Goal: Navigation & Orientation: Find specific page/section

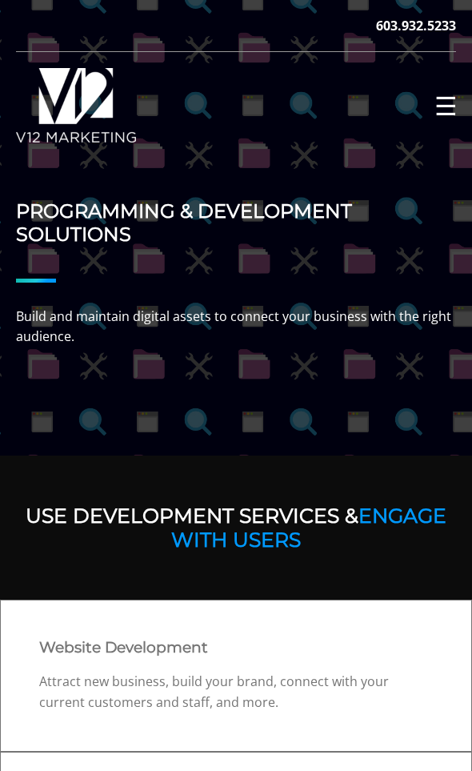
click at [438, 94] on span "☰" at bounding box center [446, 107] width 23 height 26
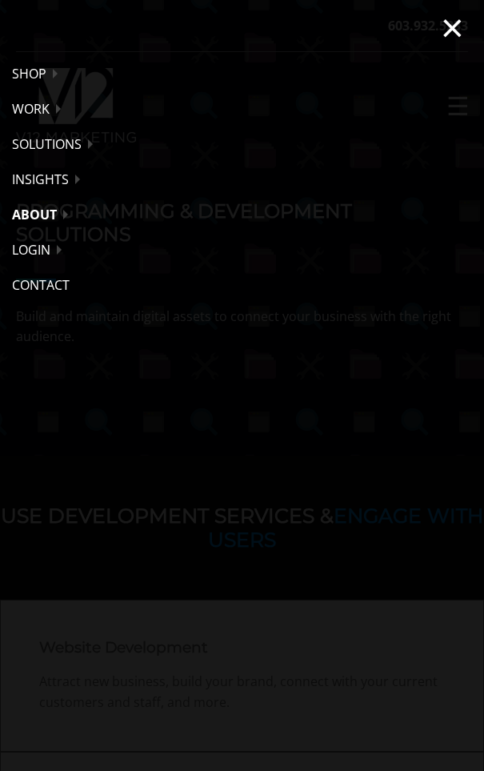
click at [45, 207] on link "About" at bounding box center [242, 214] width 484 height 35
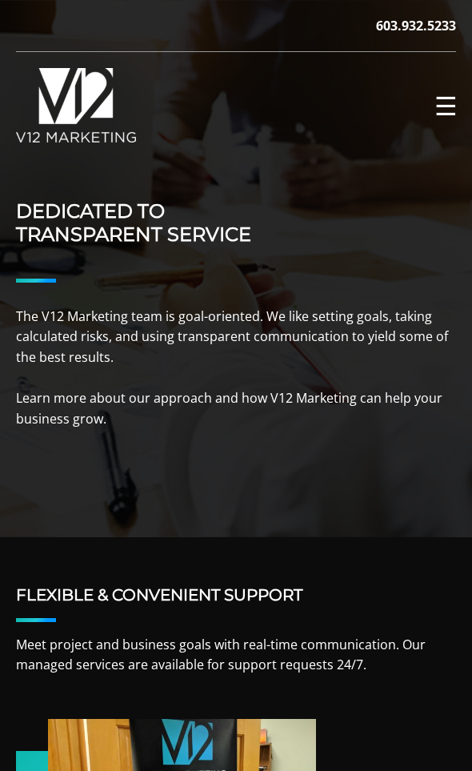
click at [447, 104] on span "☰" at bounding box center [446, 107] width 23 height 26
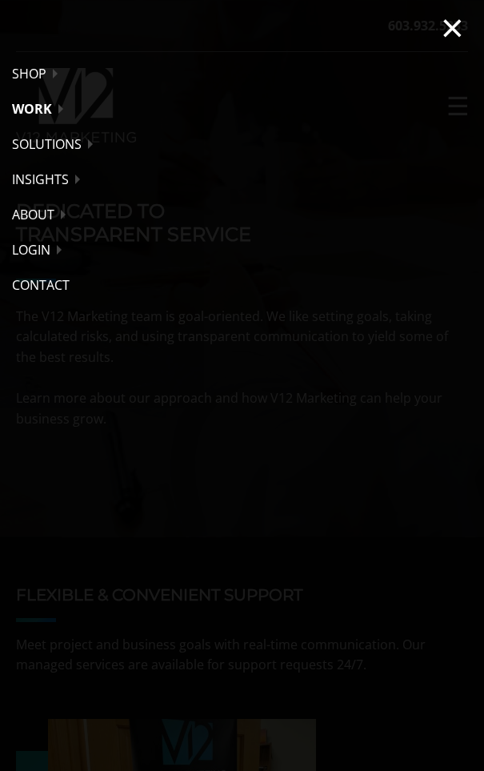
click at [50, 106] on link "Work" at bounding box center [242, 108] width 484 height 35
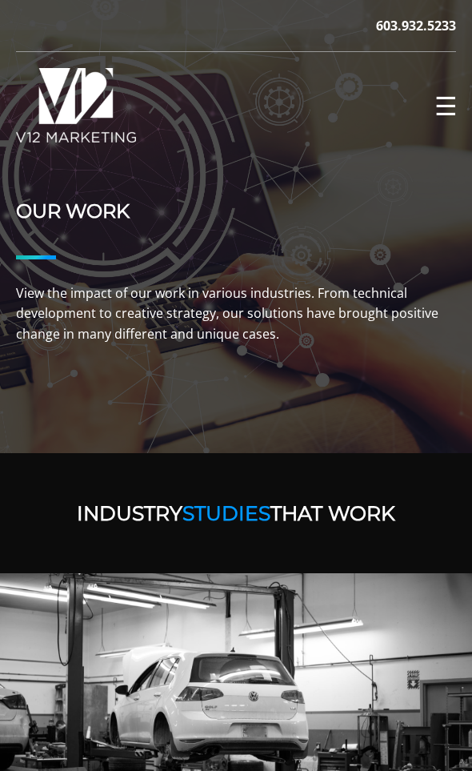
click at [447, 101] on span "☰" at bounding box center [446, 107] width 23 height 26
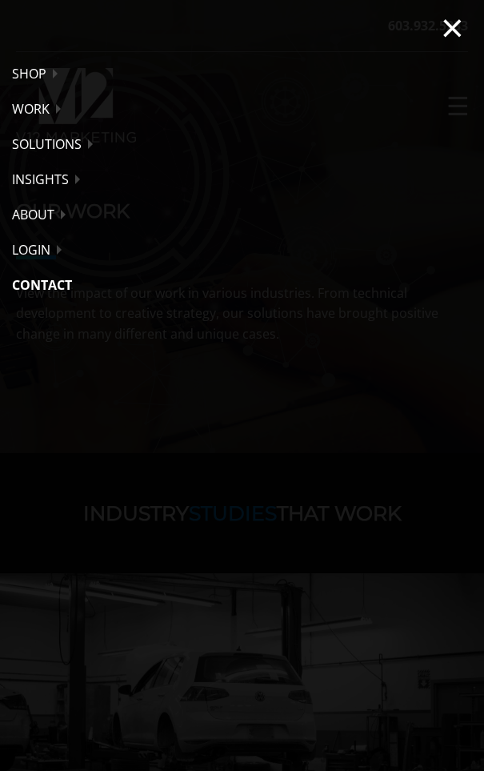
click at [44, 277] on link "Contact" at bounding box center [242, 284] width 484 height 35
click at [217, 452] on nav "× Shop Custom Apparel Domains & More Online Payment Work Automotive Constructio…" at bounding box center [242, 385] width 484 height 771
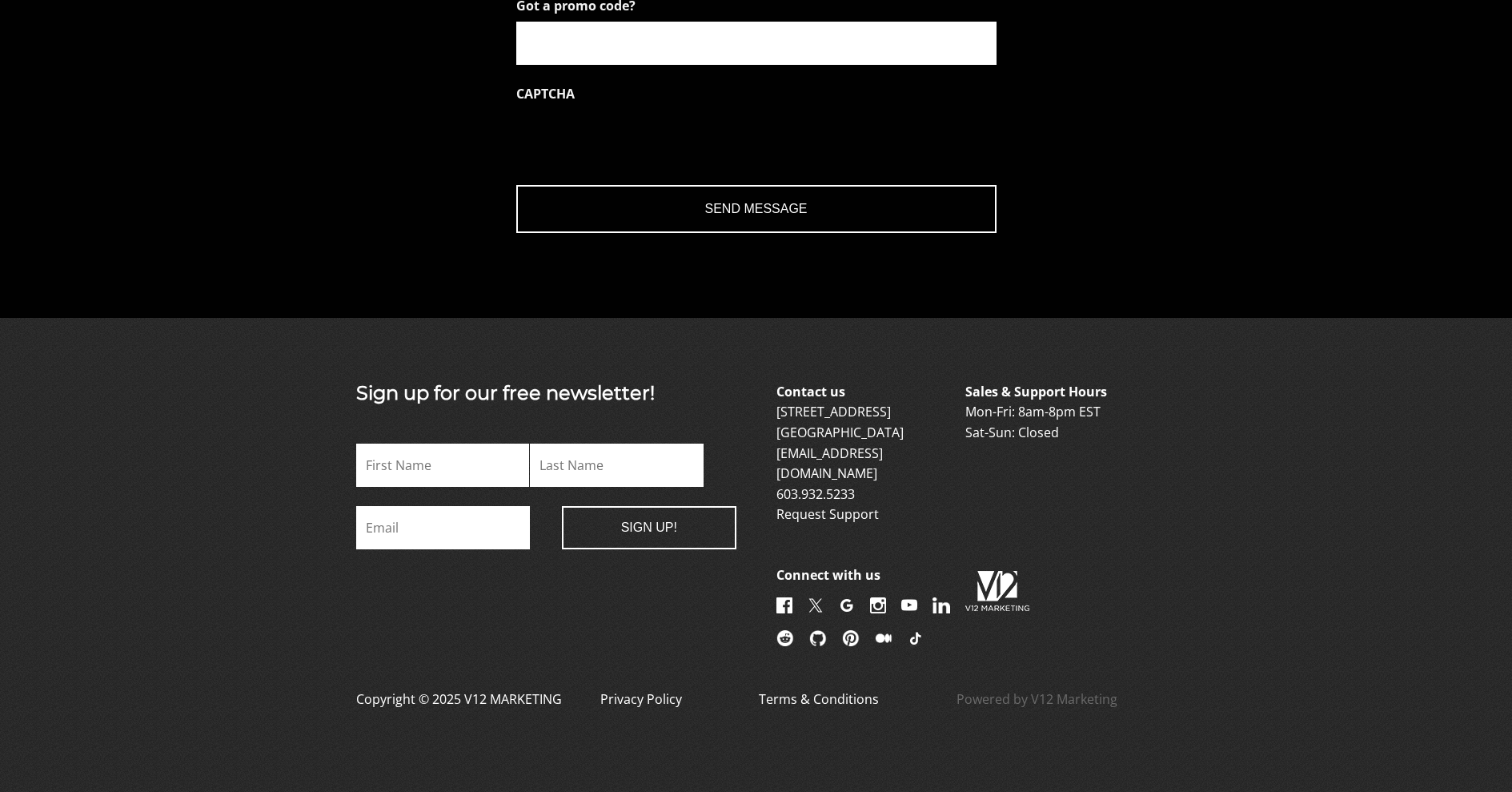
scroll to position [2275, 0]
